Goal: Book appointment/travel/reservation

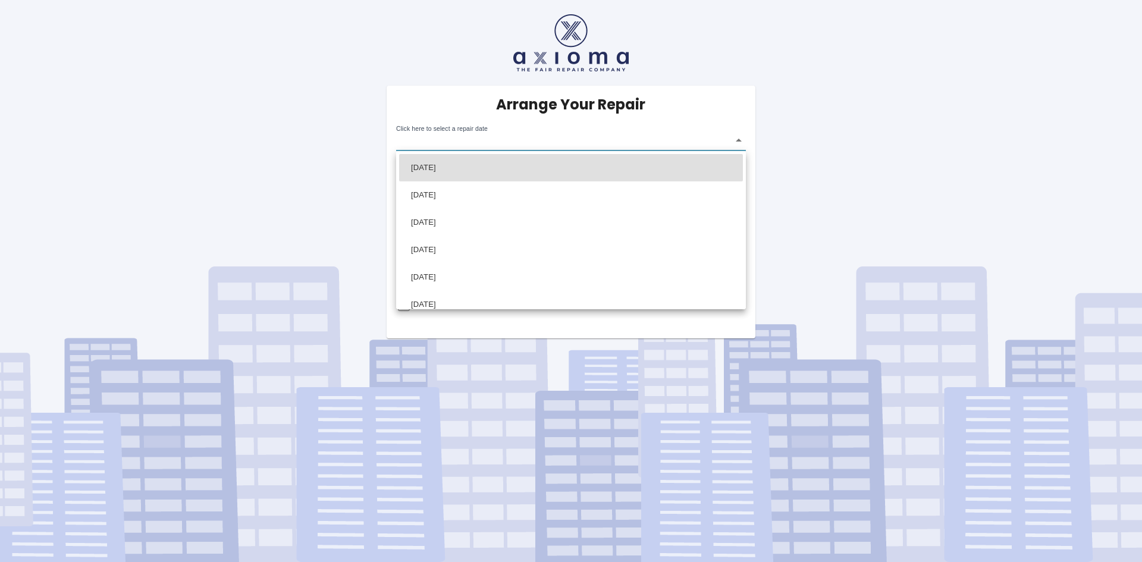
click at [498, 139] on body "Arrange Your Repair Click here to select a repair date ​ Phone Number   * 07932…" at bounding box center [571, 281] width 1142 height 562
click at [716, 139] on div at bounding box center [571, 281] width 1142 height 562
click at [686, 144] on body "Arrange Your Repair Click here to select a repair date ​ Phone Number   * 07932…" at bounding box center [571, 281] width 1142 height 562
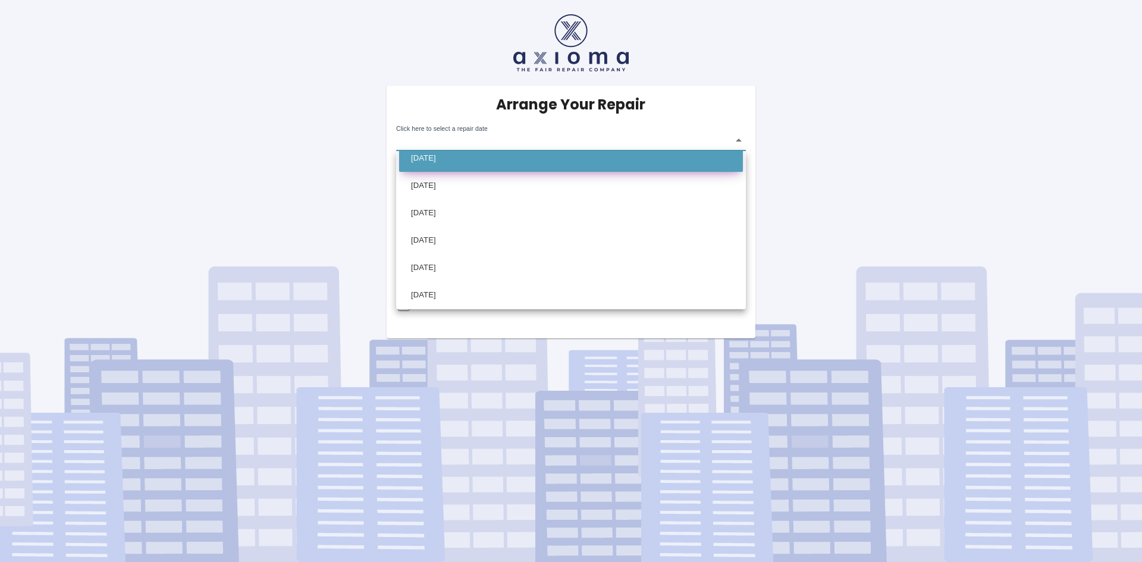
scroll to position [59, 0]
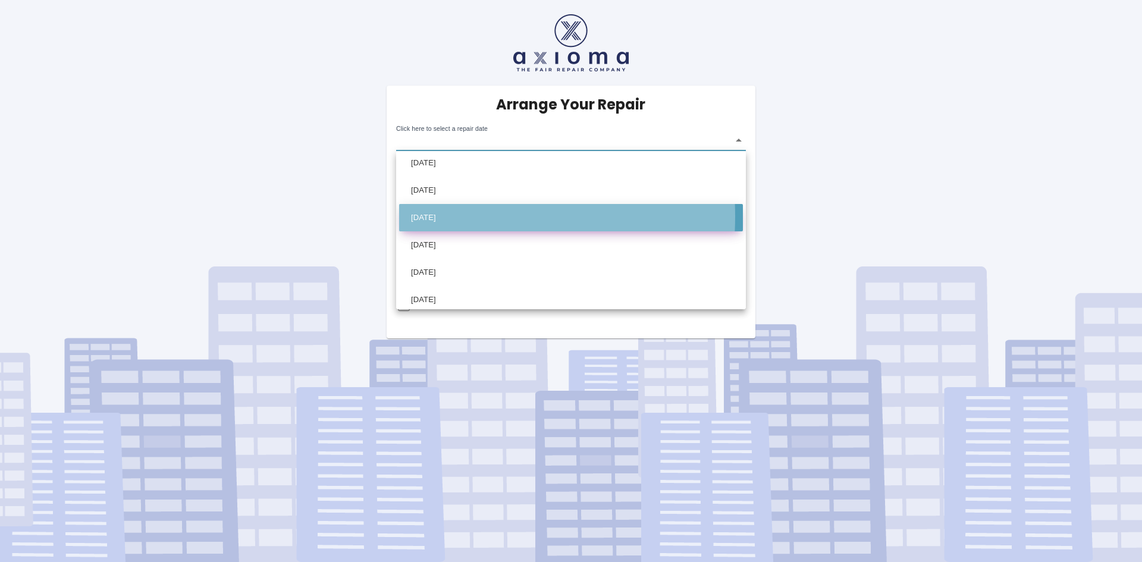
click at [435, 216] on li "Mon Sep 22 2025" at bounding box center [571, 217] width 344 height 27
type input "2025-09-22T00:00:00.000Z"
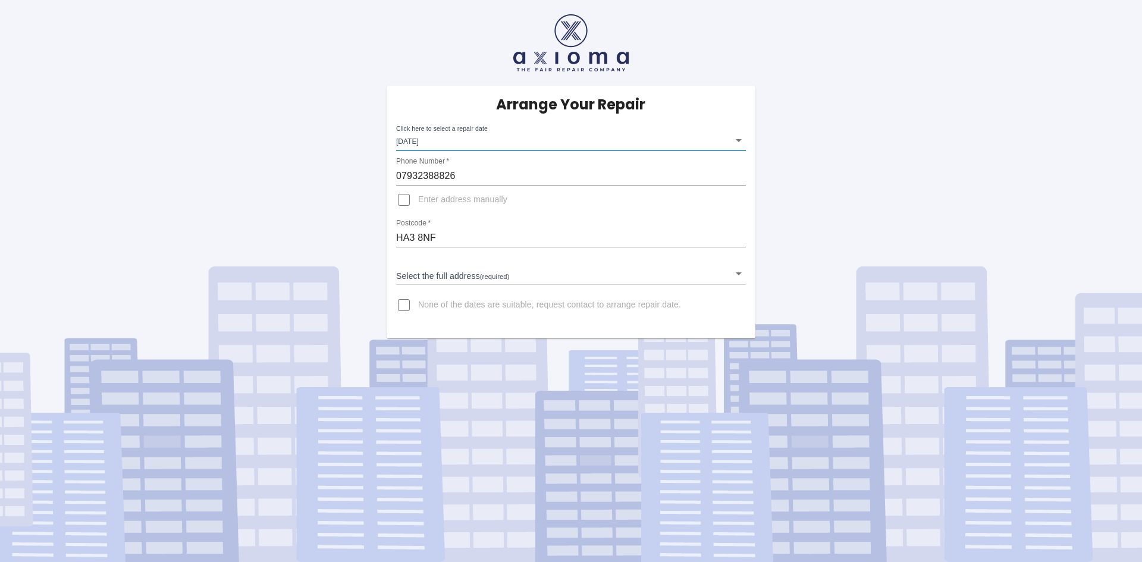
click at [455, 274] on body "Arrange Your Repair Click here to select a repair date Mon Sep 22 2025 2025-09-…" at bounding box center [571, 281] width 1142 height 562
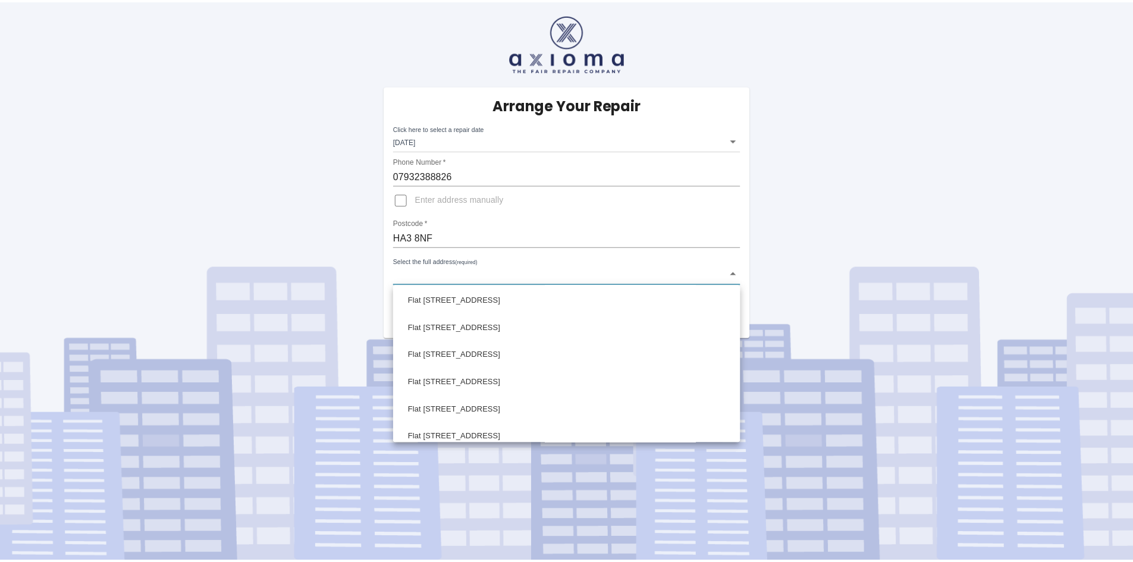
scroll to position [416, 0]
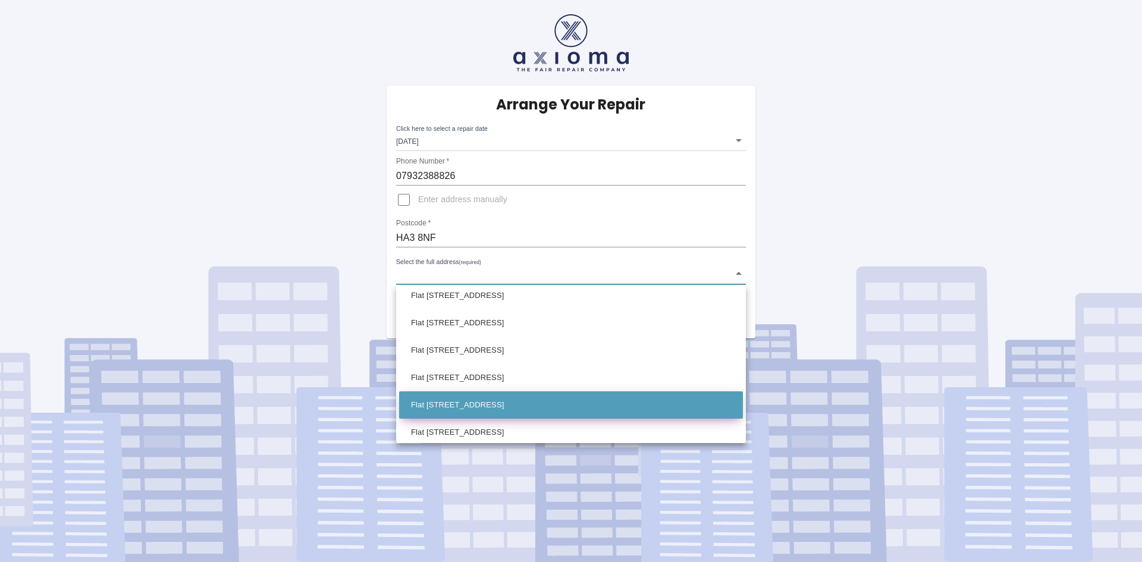
click at [456, 406] on li "Flat 38 Larkfield Avenue Harrow Greater London" at bounding box center [571, 404] width 344 height 27
type input "Flat 38 Larkfield Avenue Harrow Greater London"
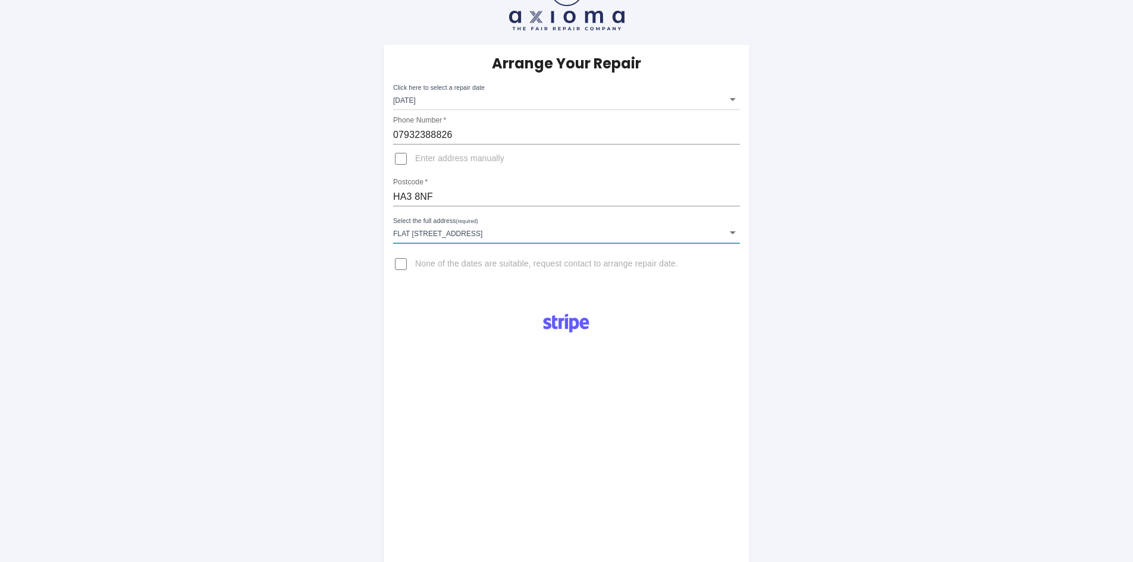
scroll to position [0, 0]
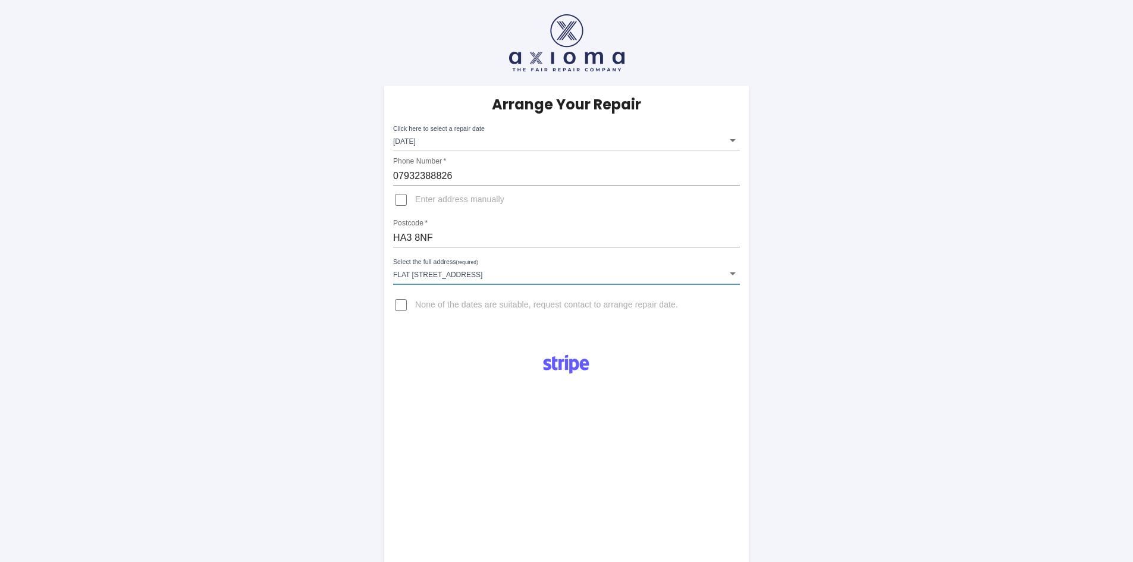
click at [404, 200] on input "Enter address manually" at bounding box center [401, 200] width 29 height 29
checkbox input "true"
drag, startPoint x: 413, startPoint y: 266, endPoint x: 358, endPoint y: 268, distance: 54.8
click at [358, 268] on div "Arrange Your Repair Click here to select a repair date Mon Sep 22 2025 2025-09-…" at bounding box center [566, 443] width 1151 height 886
click at [482, 266] on input "38 Larkfield Avenue Harrow Greater London" at bounding box center [566, 266] width 347 height 19
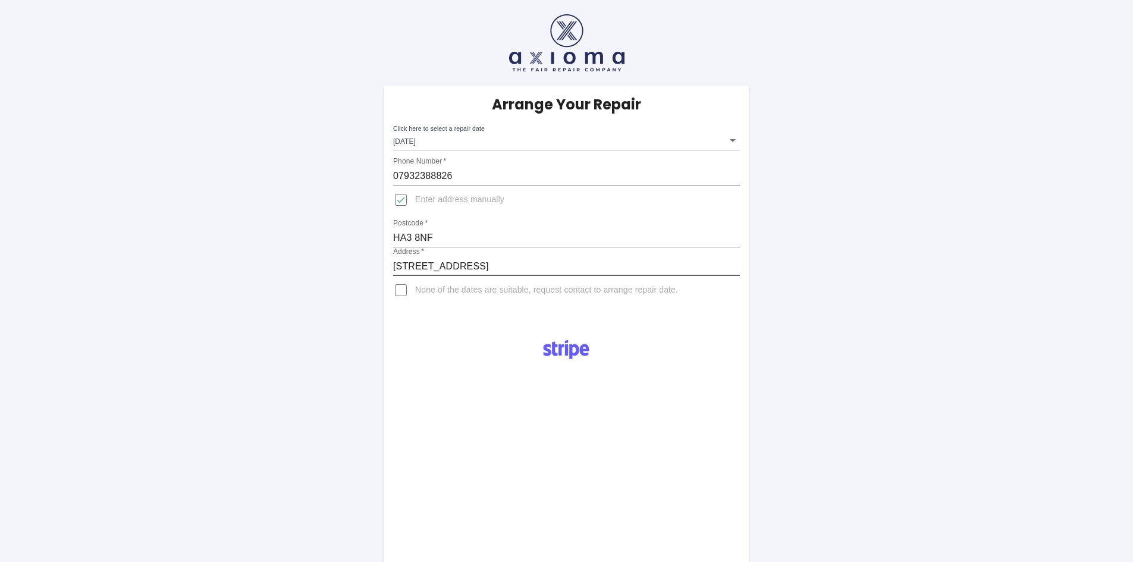
click at [514, 265] on input "38 Larkfield Avenue, Harrow Greater London" at bounding box center [566, 266] width 347 height 19
type input "38 Larkfield Avenue, Harrow, Greater London"
click at [828, 266] on div "Arrange Your Repair Click here to select a repair date Mon Sep 22 2025 2025-09-…" at bounding box center [566, 443] width 1151 height 886
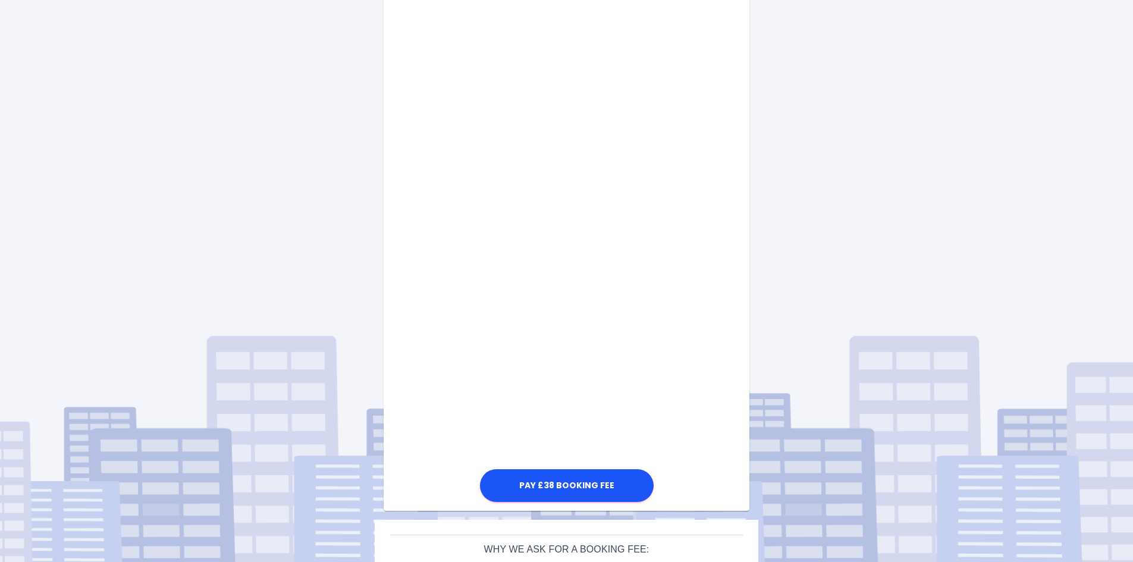
scroll to position [469, 0]
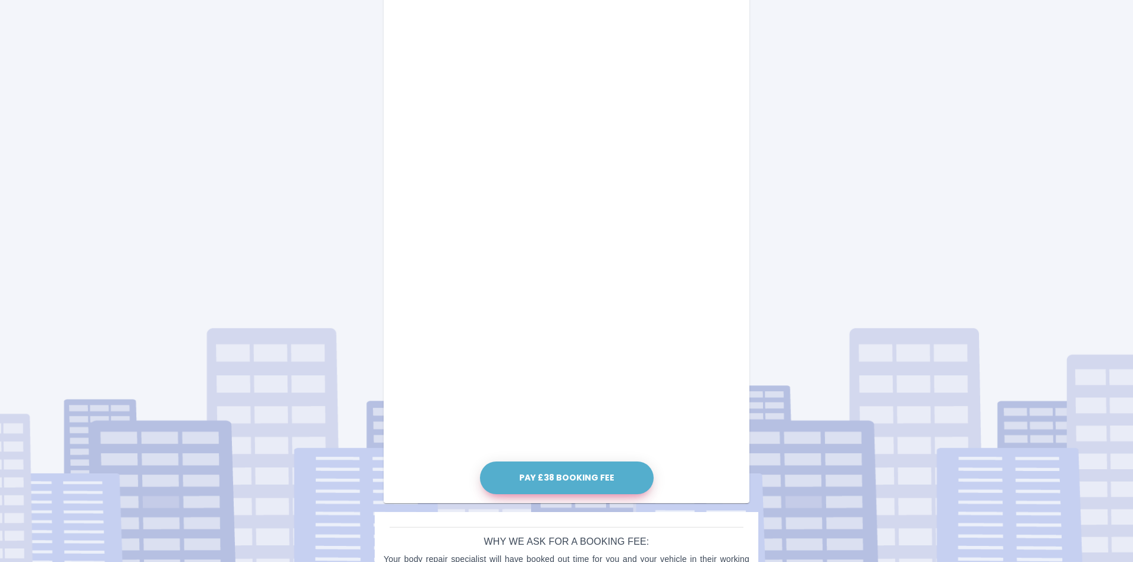
click at [562, 477] on button "Pay £38 Booking Fee" at bounding box center [567, 478] width 174 height 33
